Goal: Communication & Community: Connect with others

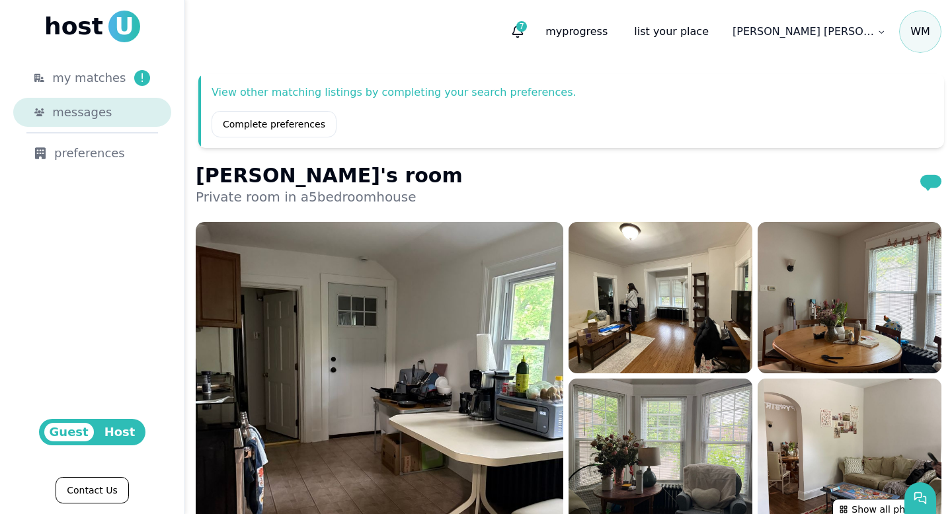
click at [95, 101] on link "messages" at bounding box center [92, 112] width 158 height 29
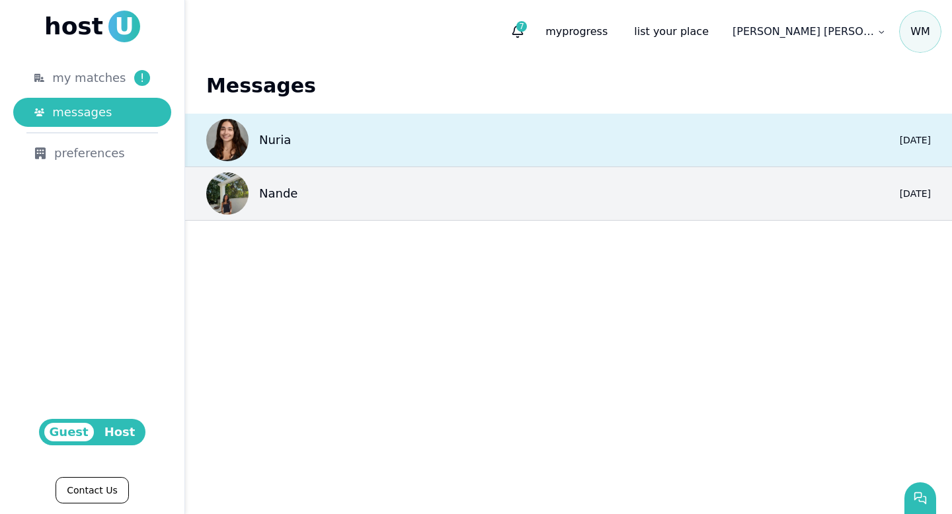
click at [358, 146] on div "Nuria 0 yesterday" at bounding box center [568, 141] width 767 height 54
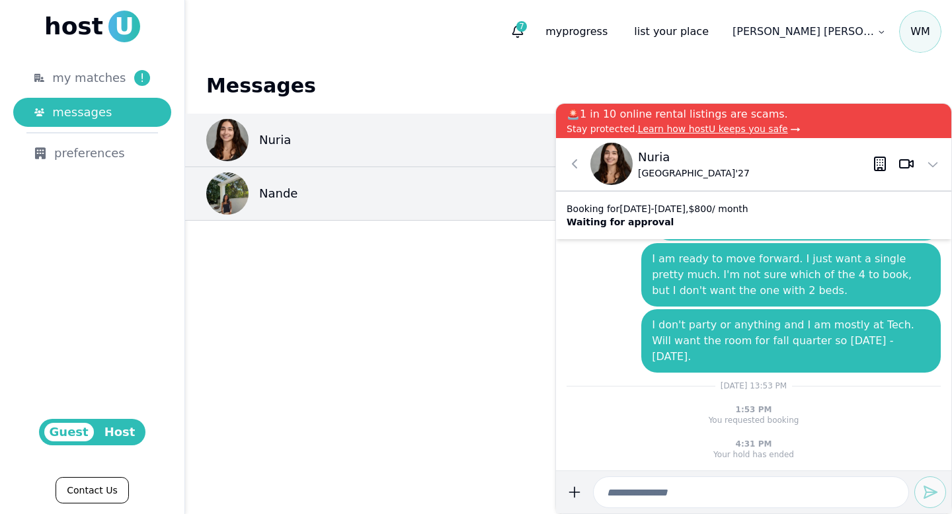
click at [801, 487] on input at bounding box center [751, 493] width 316 height 32
click at [580, 166] on icon at bounding box center [575, 164] width 16 height 16
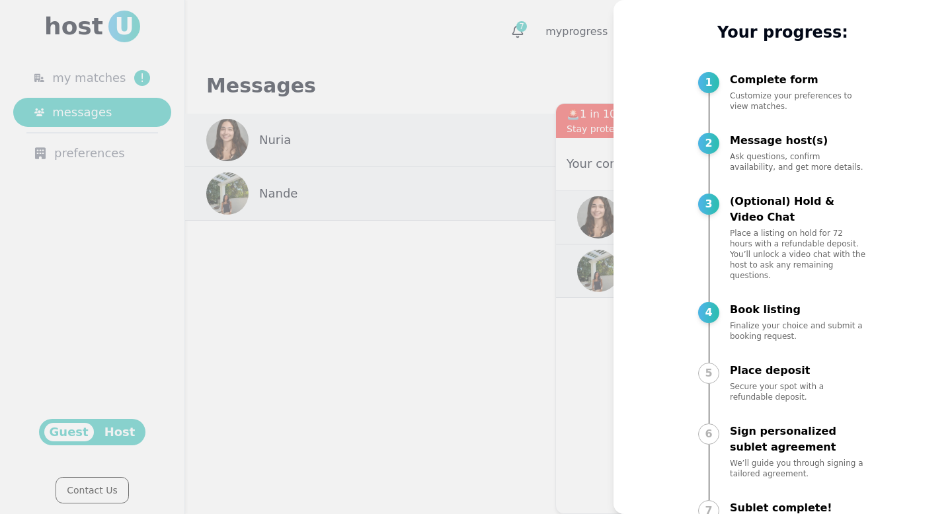
scroll to position [67, 0]
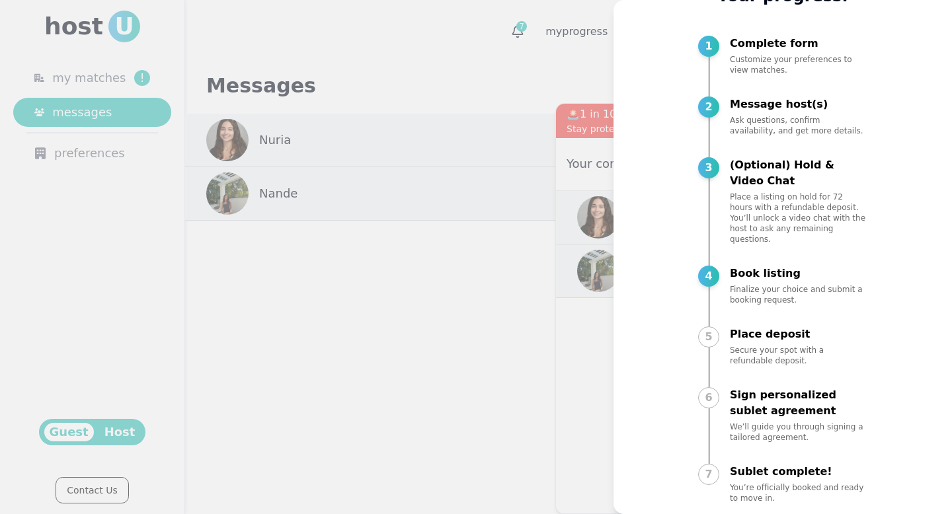
click at [529, 291] on div at bounding box center [476, 257] width 952 height 514
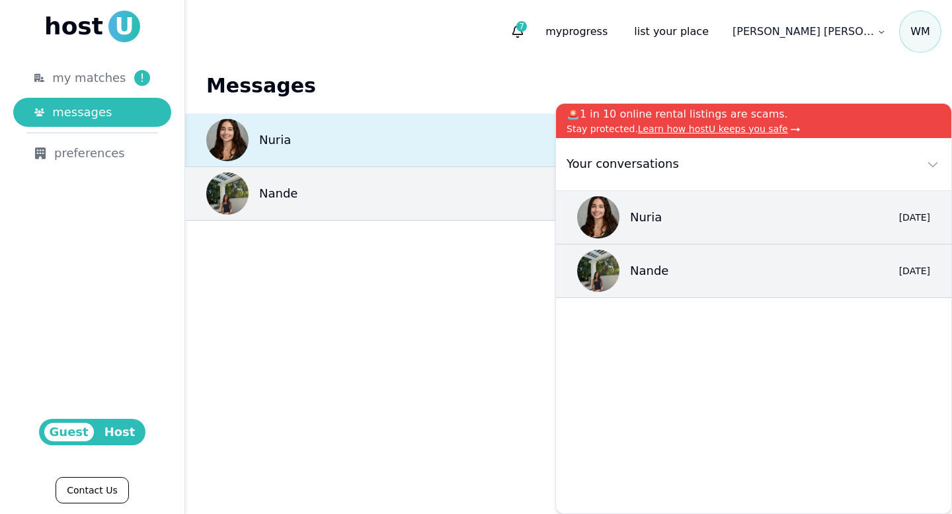
click at [262, 127] on div "Nuria" at bounding box center [248, 140] width 85 height 42
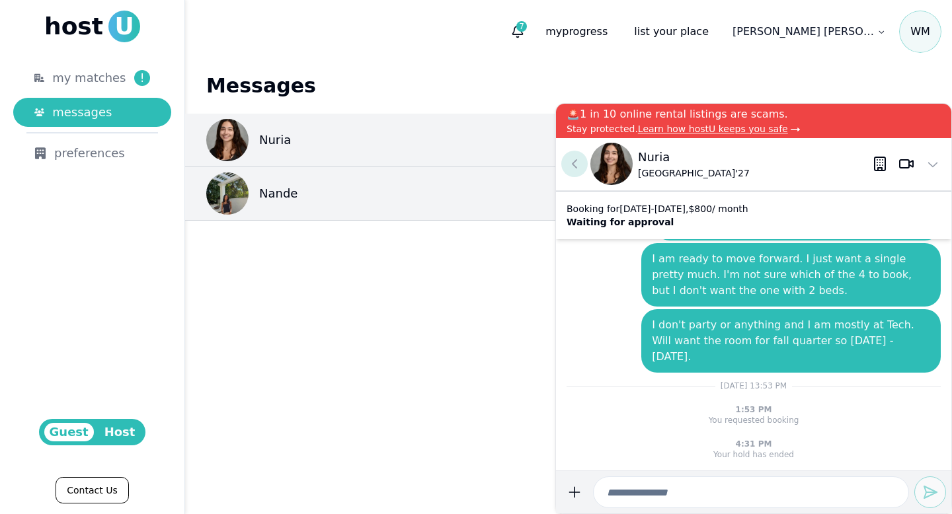
click at [581, 157] on icon at bounding box center [575, 164] width 16 height 16
